Goal: Task Accomplishment & Management: Manage account settings

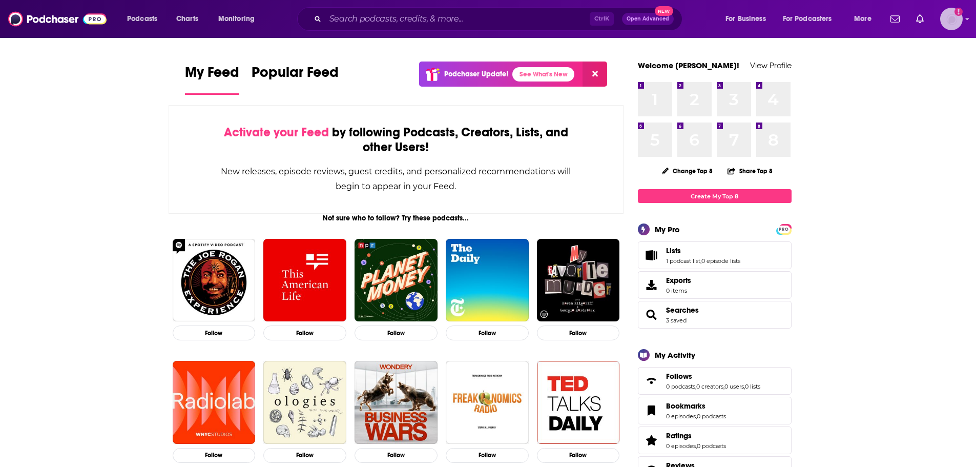
click at [955, 10] on icon "Add a profile image" at bounding box center [958, 12] width 8 height 8
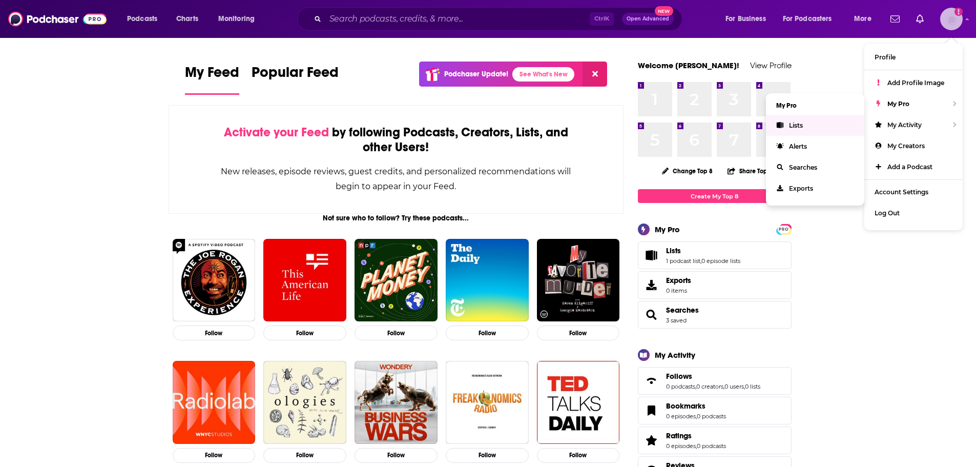
click at [838, 125] on link "Lists" at bounding box center [815, 125] width 98 height 21
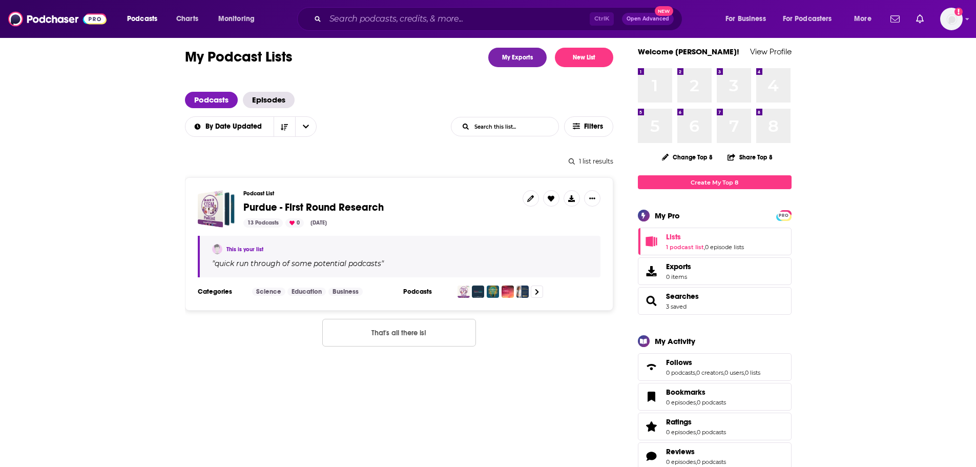
scroll to position [51, 0]
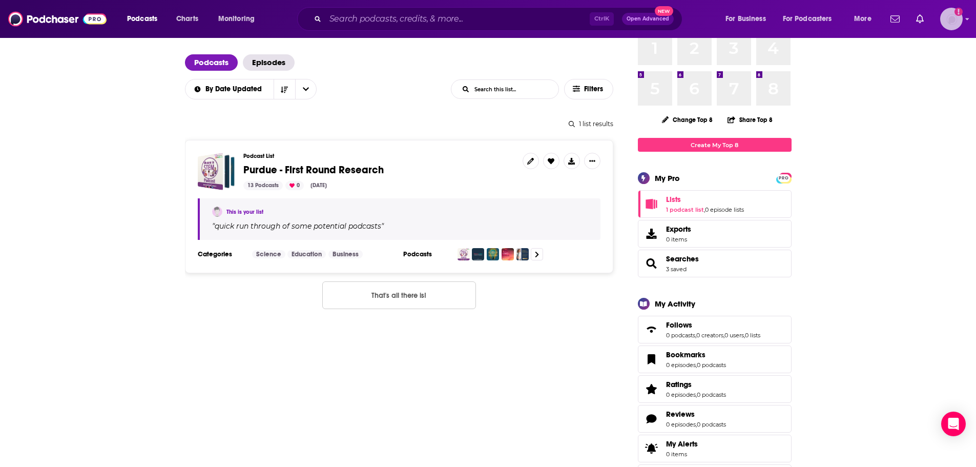
click at [950, 30] on img "Logged in as ncannella" at bounding box center [951, 19] width 23 height 23
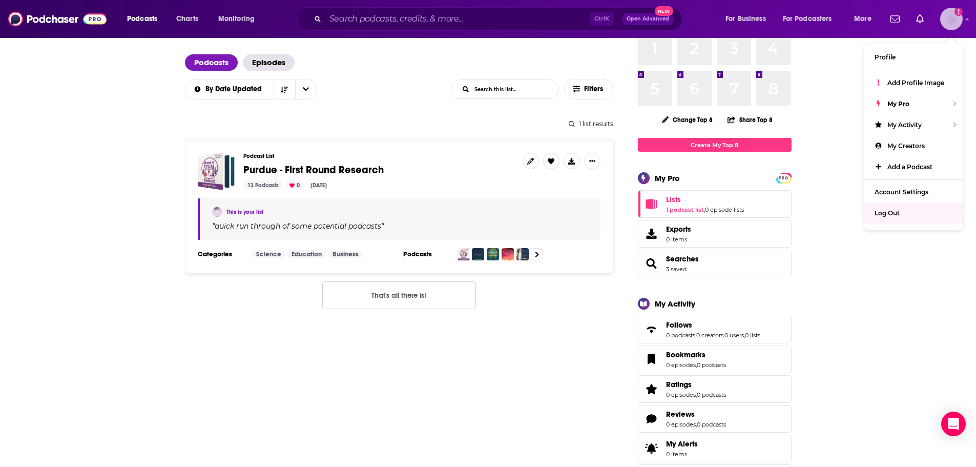
click at [919, 217] on div "Log Out" at bounding box center [913, 212] width 98 height 21
